Goal: Task Accomplishment & Management: Use online tool/utility

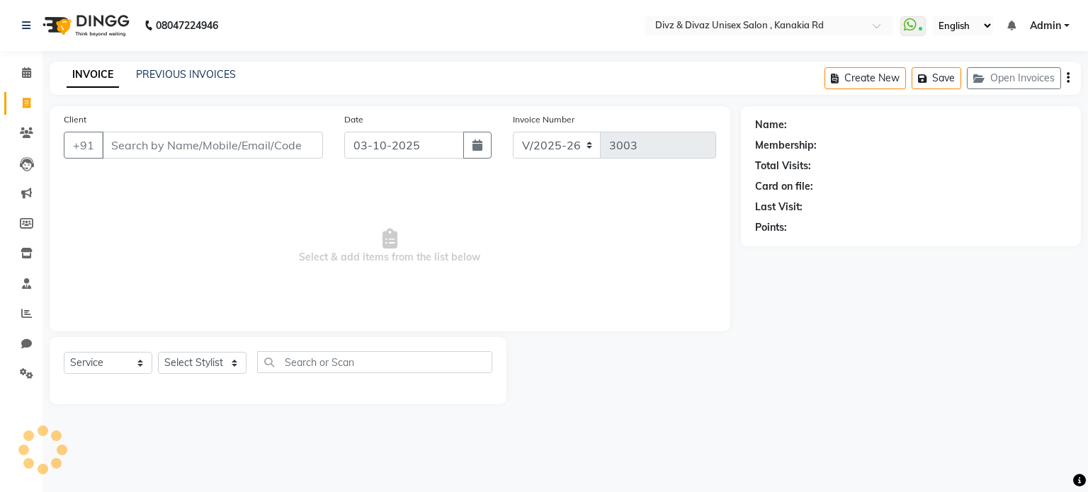
select select "7588"
select select "service"
click at [117, 142] on input "Client" at bounding box center [212, 145] width 221 height 27
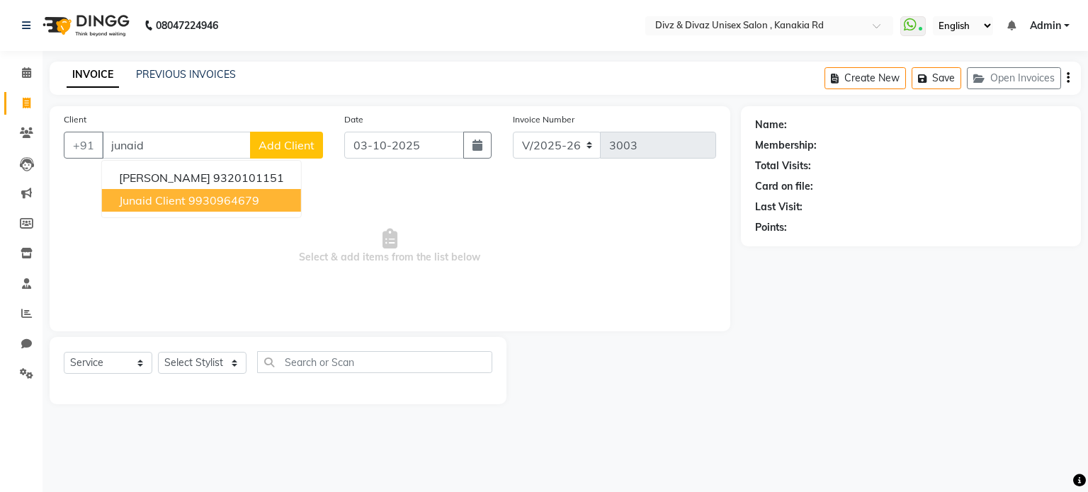
click at [224, 198] on ngb-highlight "9930964679" at bounding box center [223, 200] width 71 height 14
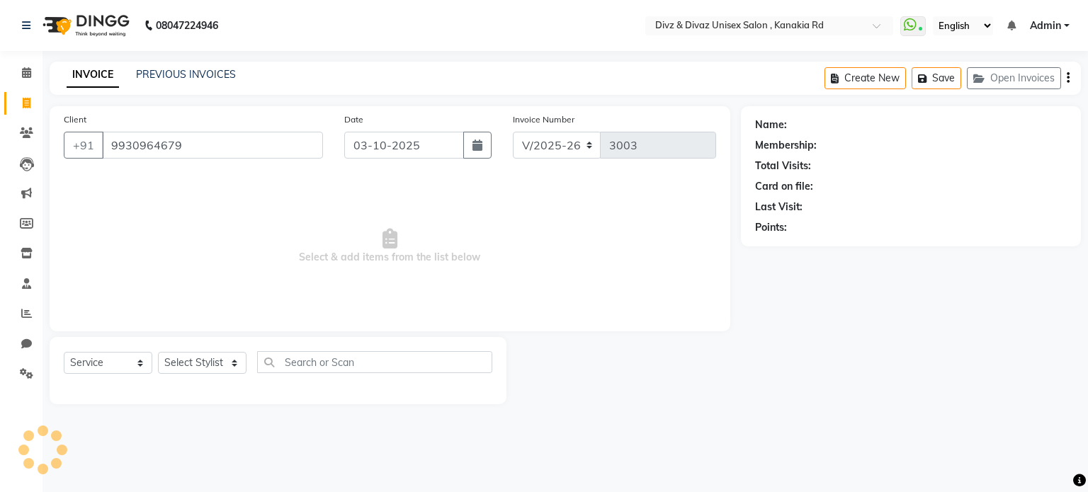
type input "9930964679"
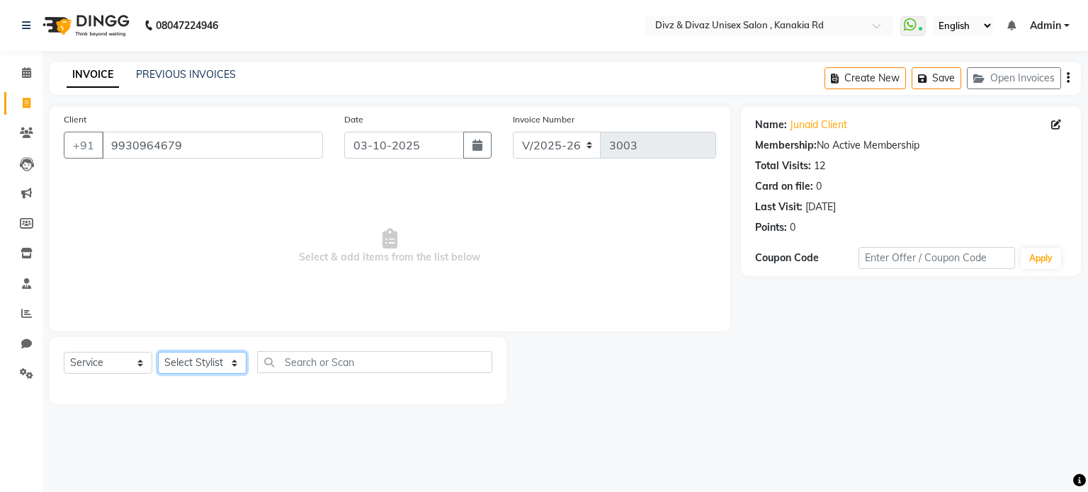
drag, startPoint x: 231, startPoint y: 370, endPoint x: 208, endPoint y: 308, distance: 65.7
click at [208, 308] on div "Client [PHONE_NUMBER] Date [DATE] Invoice Number V/2025 V/[PHONE_NUMBER] Select…" at bounding box center [390, 255] width 702 height 298
select select "67195"
click at [158, 353] on select "Select Stylist [PERSON_NAME] Kailash [PERSON_NAME] Prem [PERSON_NAME]" at bounding box center [202, 363] width 89 height 22
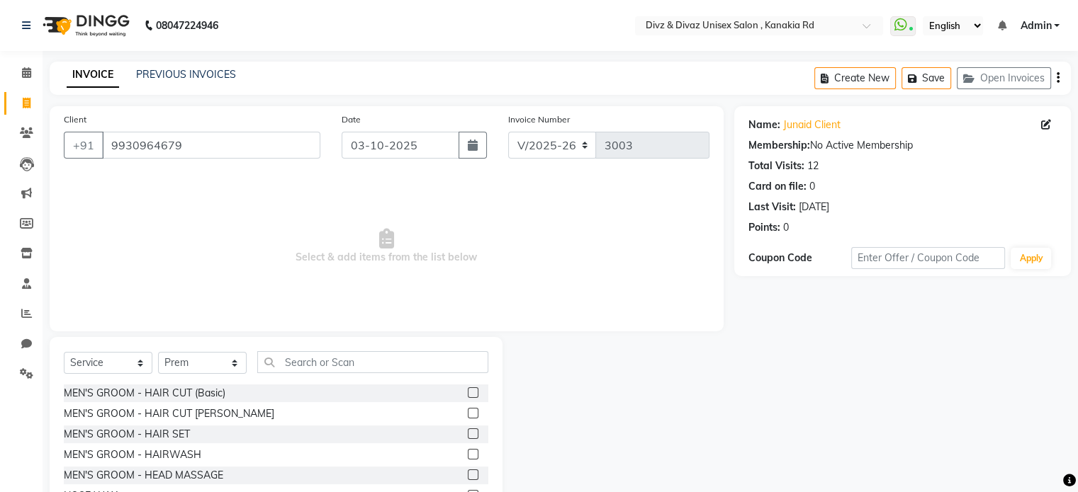
click at [351, 376] on div "Select Service Product Membership Package Voucher Prepaid Gift Card Select Styl…" at bounding box center [276, 367] width 424 height 33
click at [357, 359] on input "text" at bounding box center [372, 362] width 231 height 22
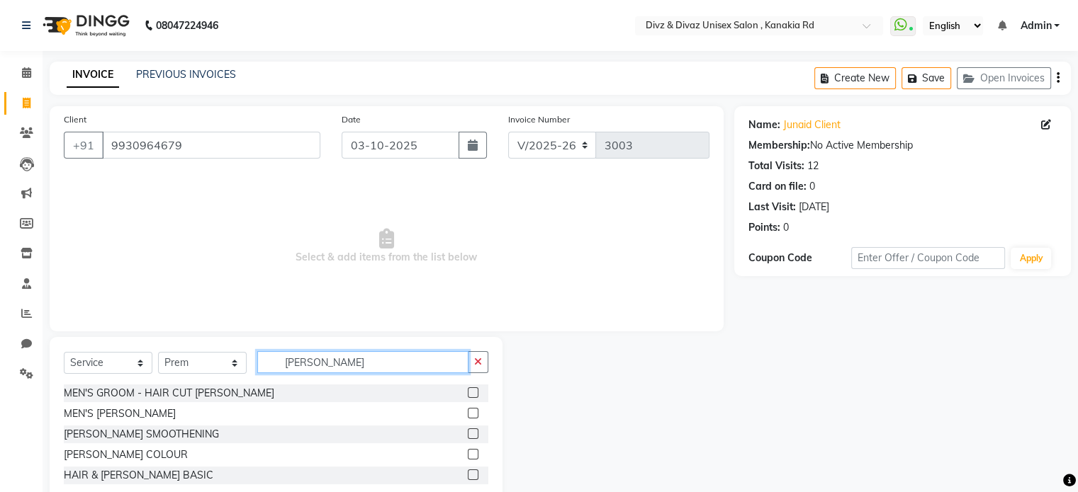
type input "[PERSON_NAME]"
click at [471, 416] on label at bounding box center [473, 413] width 11 height 11
click at [471, 416] on input "checkbox" at bounding box center [472, 414] width 9 height 9
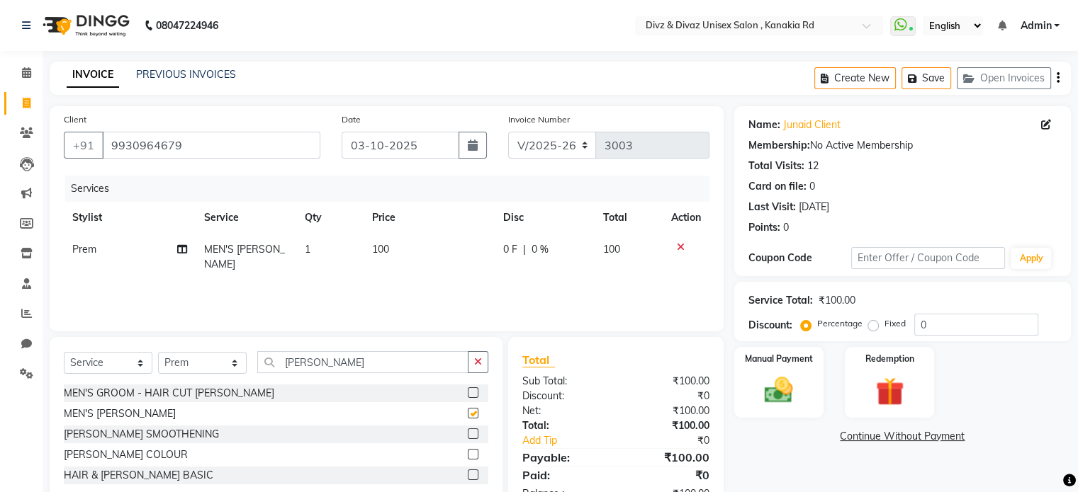
checkbox input "false"
click at [756, 385] on img at bounding box center [778, 391] width 47 height 34
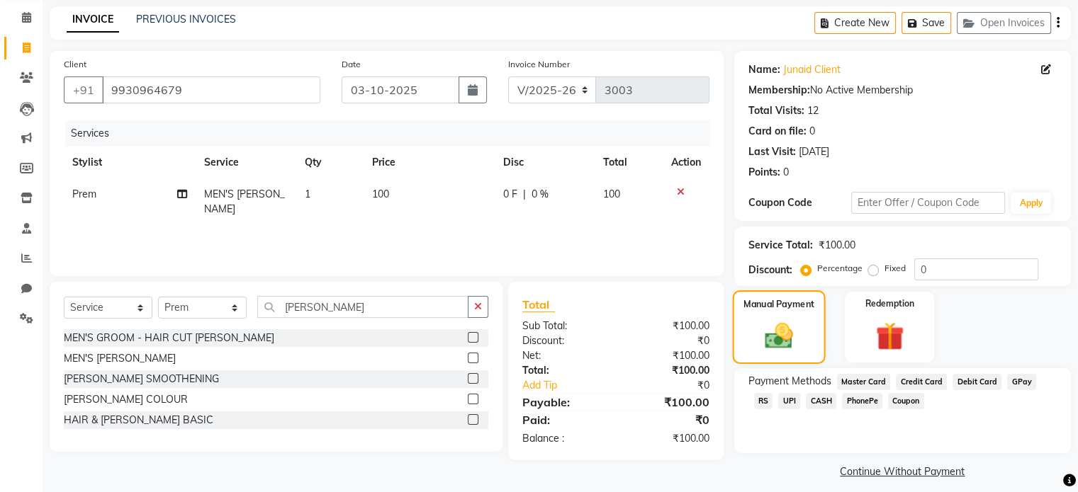
scroll to position [57, 0]
click at [778, 396] on span "UPI" at bounding box center [789, 400] width 22 height 16
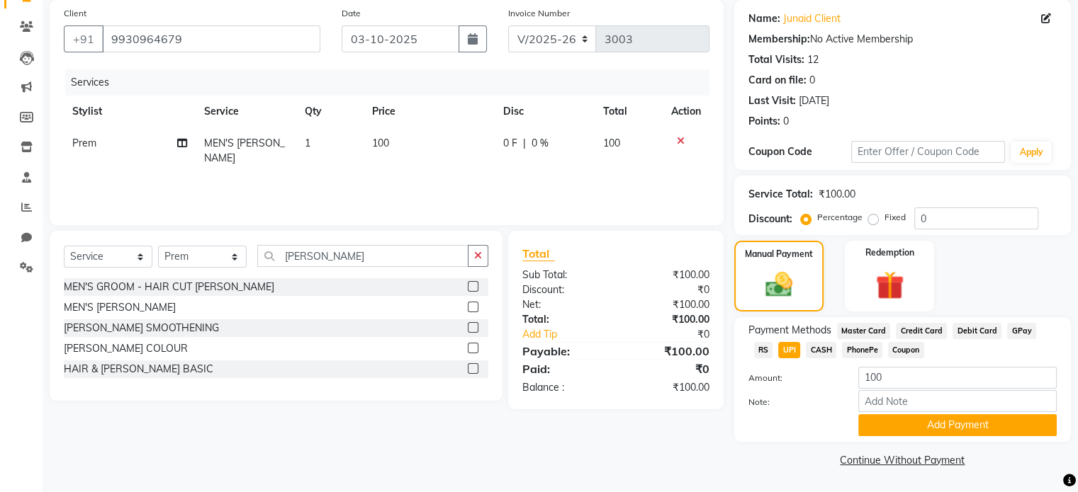
scroll to position [108, 0]
click at [932, 418] on button "Add Payment" at bounding box center [957, 426] width 198 height 22
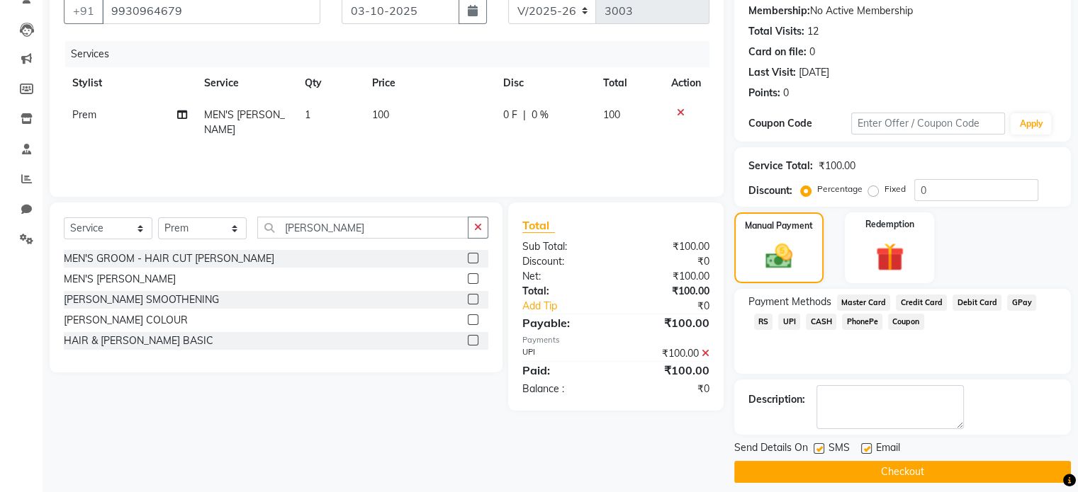
scroll to position [145, 0]
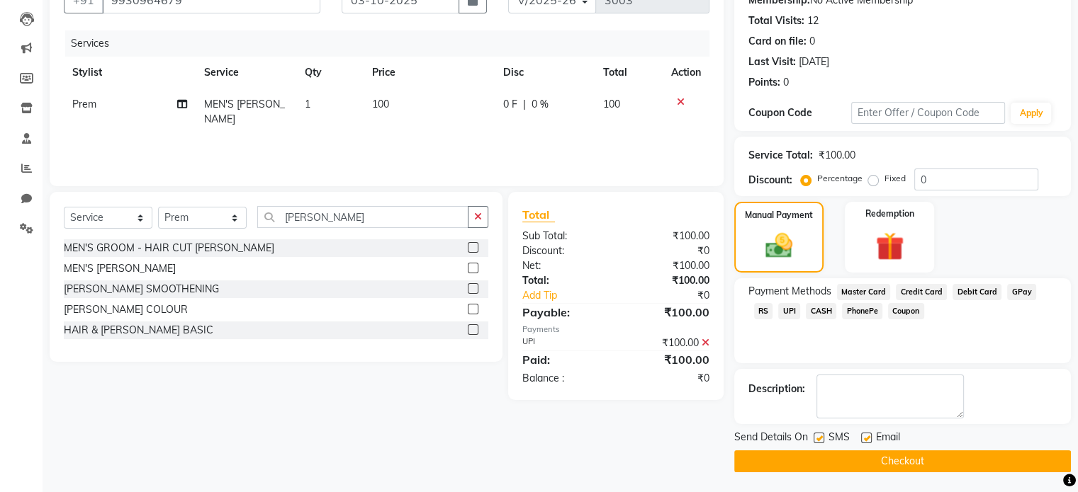
click at [903, 458] on button "Checkout" at bounding box center [902, 462] width 337 height 22
